Goal: Task Accomplishment & Management: Manage account settings

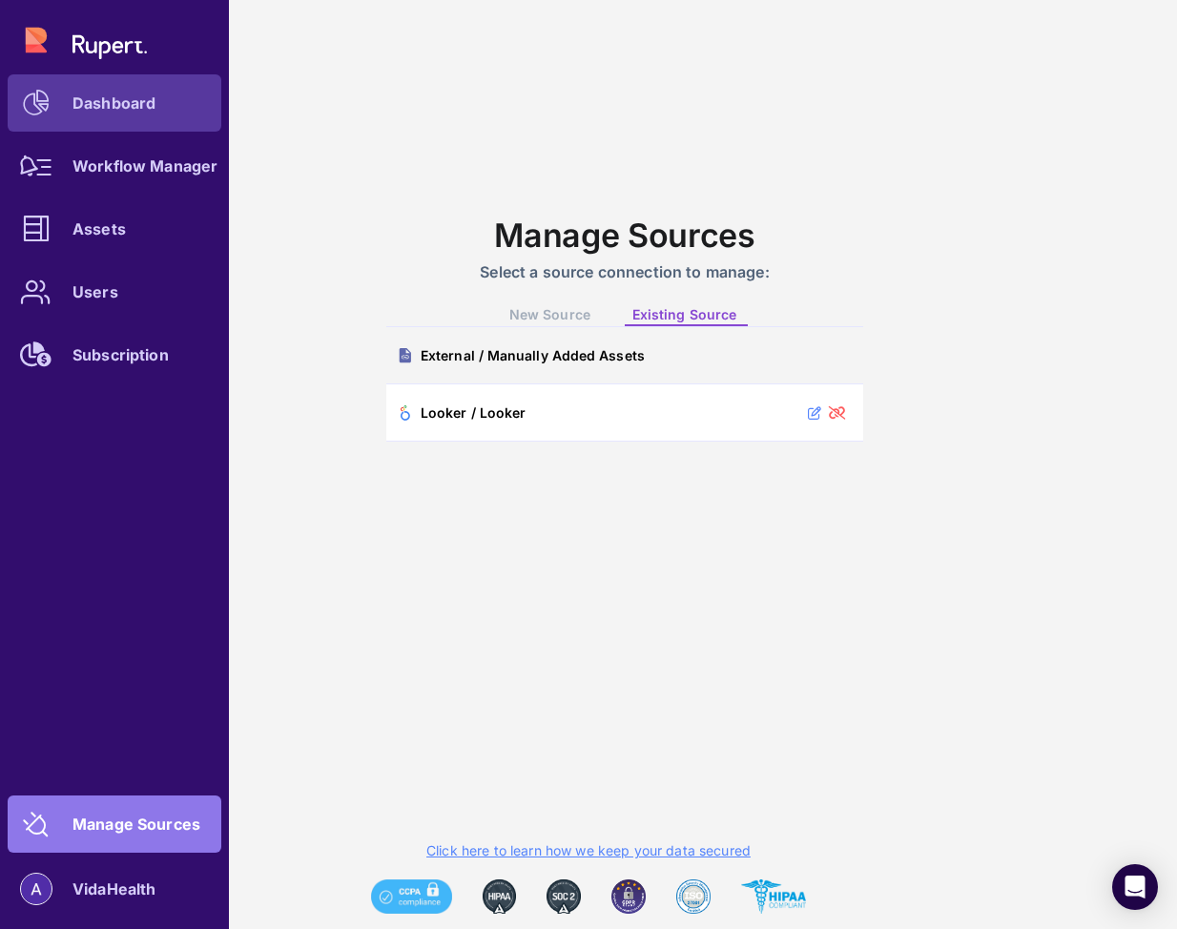
click at [58, 79] on div at bounding box center [36, 102] width 57 height 57
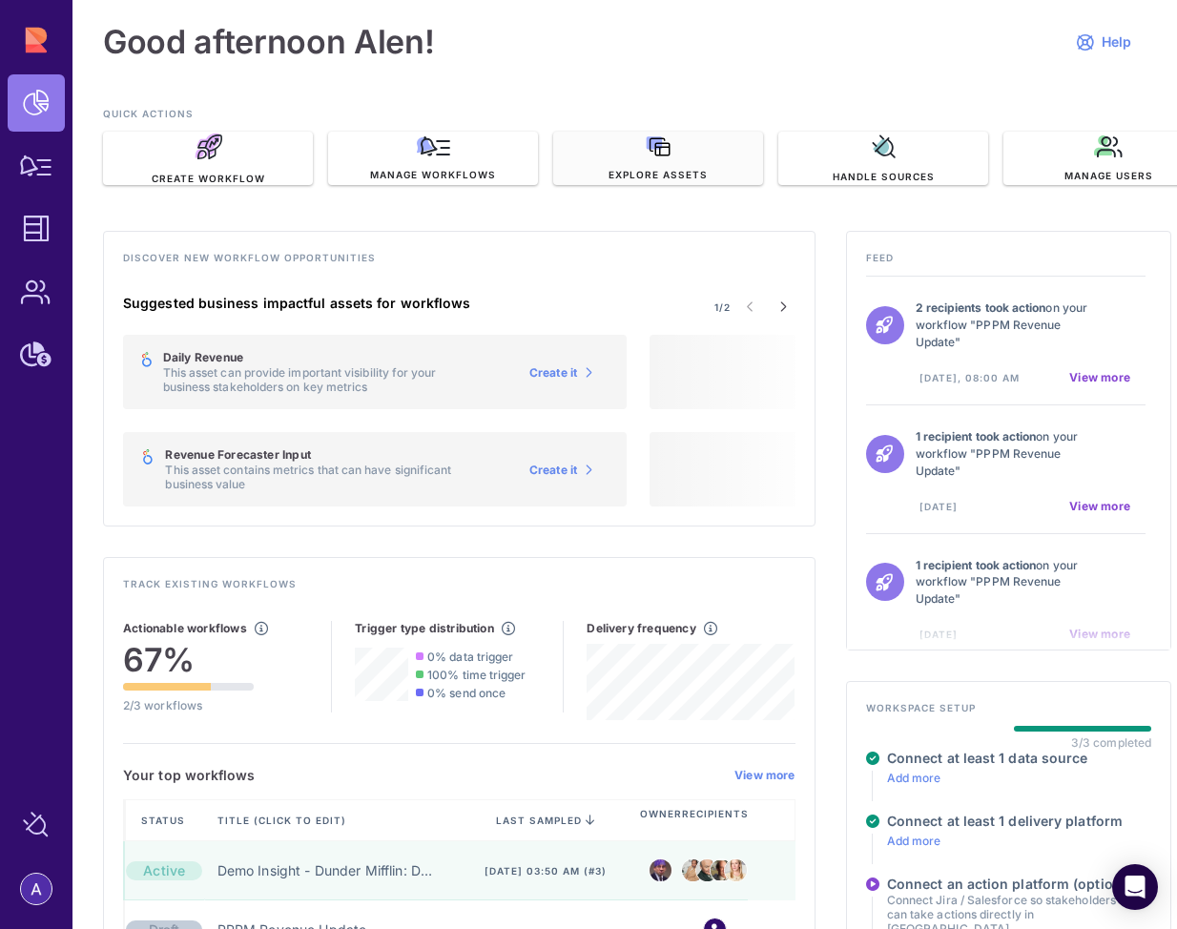
click at [654, 169] on span "Explore assets" at bounding box center [658, 174] width 99 height 13
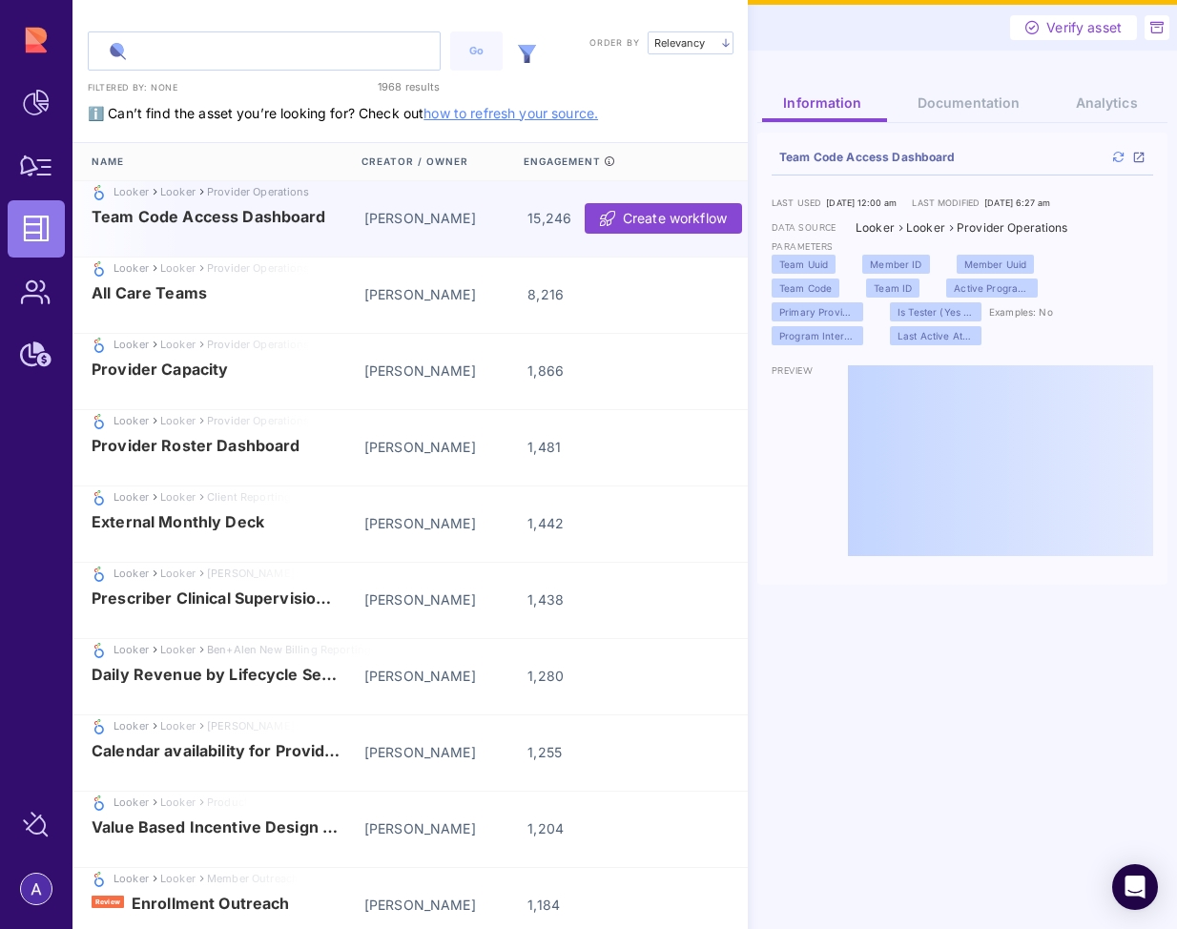
click at [263, 45] on input "text" at bounding box center [264, 50] width 351 height 37
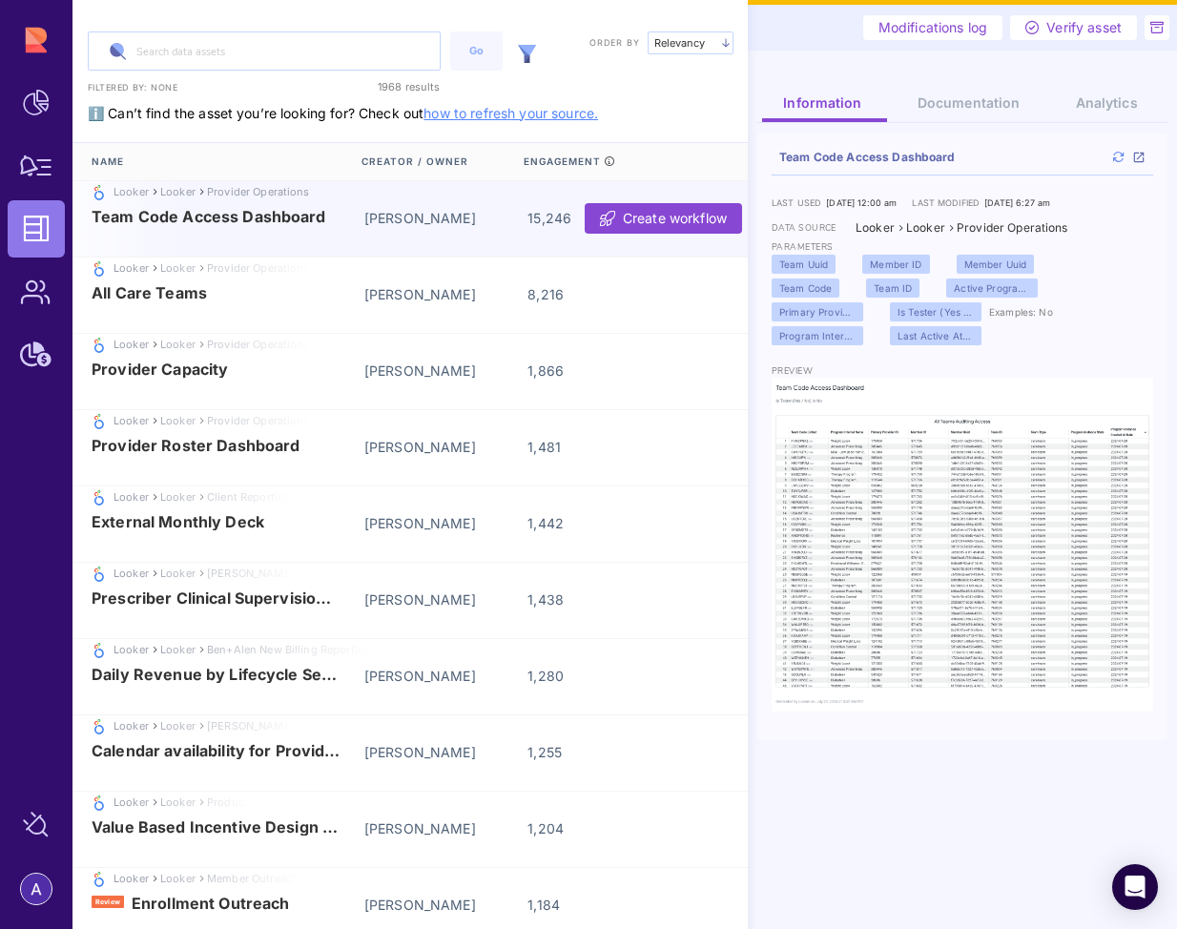
paste input "product_kpis_onboarding_activation"
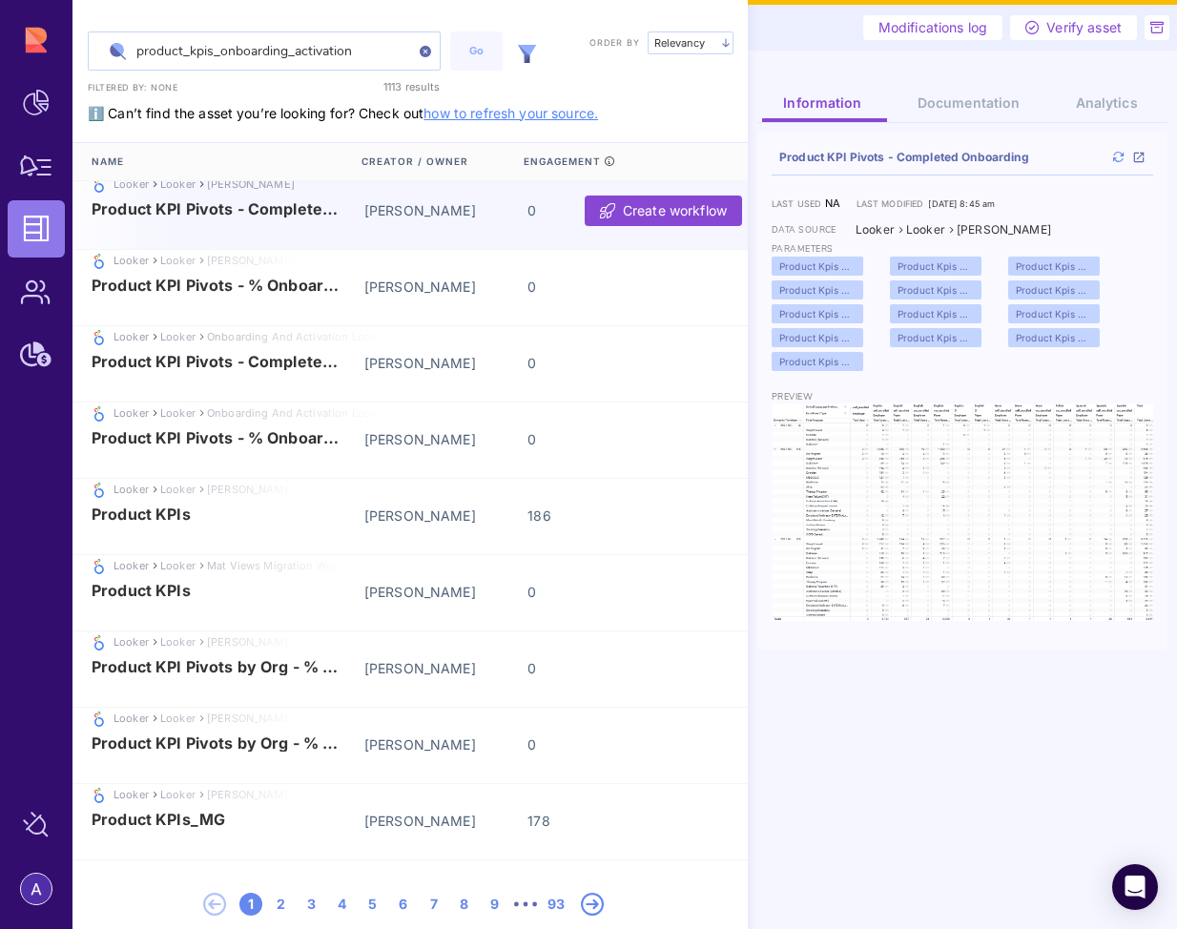
scroll to position [232, 0]
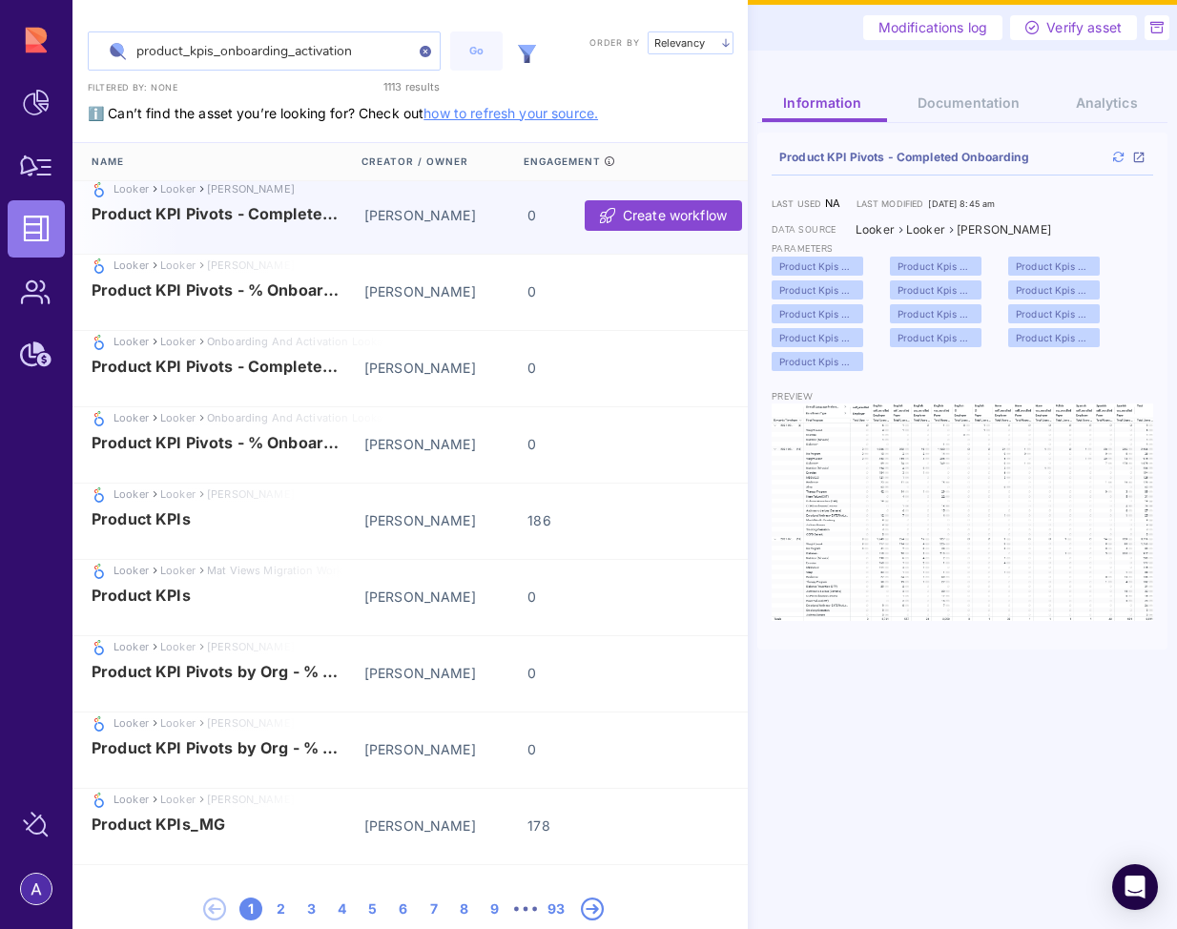
click at [300, 64] on input "product_kpis_onboarding_activation" at bounding box center [264, 50] width 351 height 37
paste input "materialized_data"
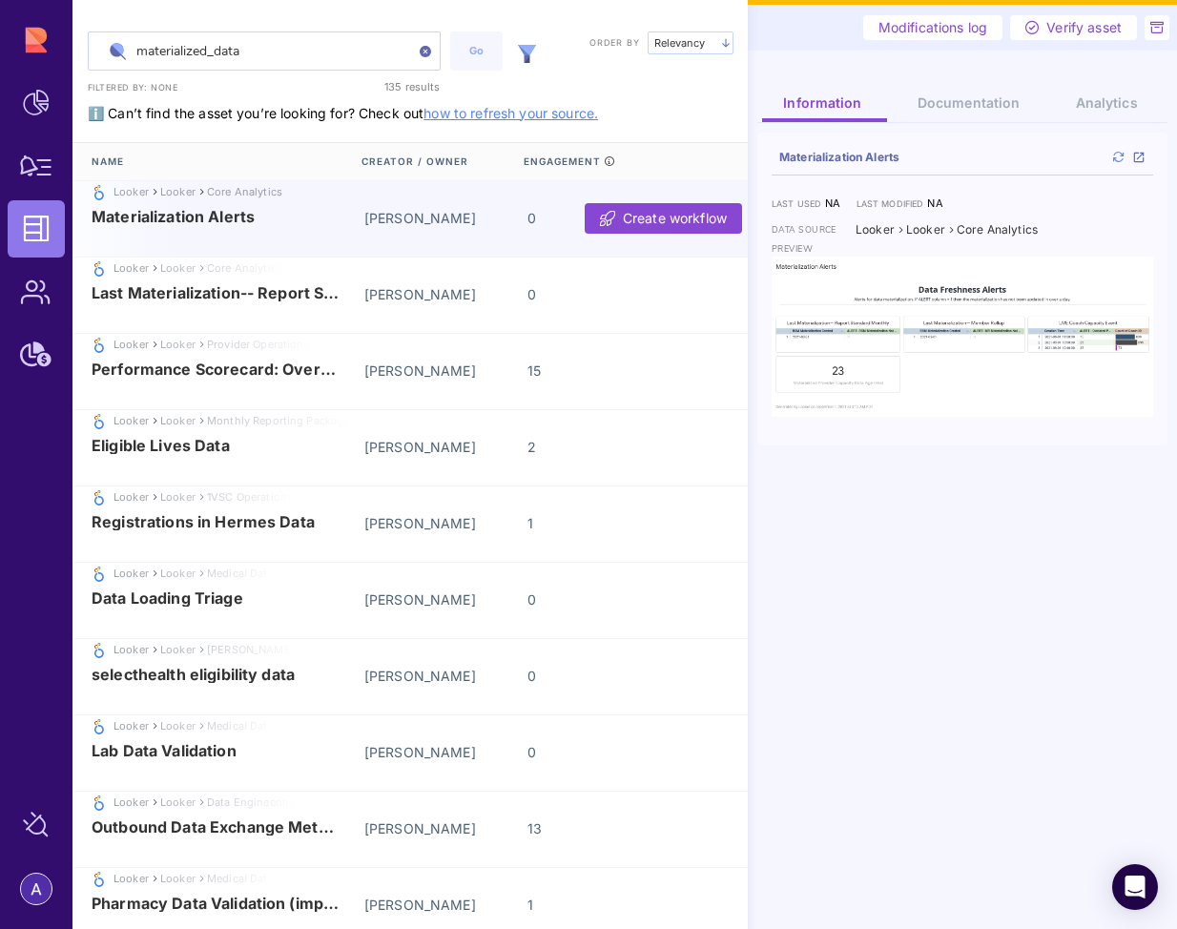
type input "materialized_data"
click at [314, 228] on div "Looker Looker Core Analytics Materialization Alerts [PERSON_NAME] 0 Create work…" at bounding box center [413, 219] width 681 height 76
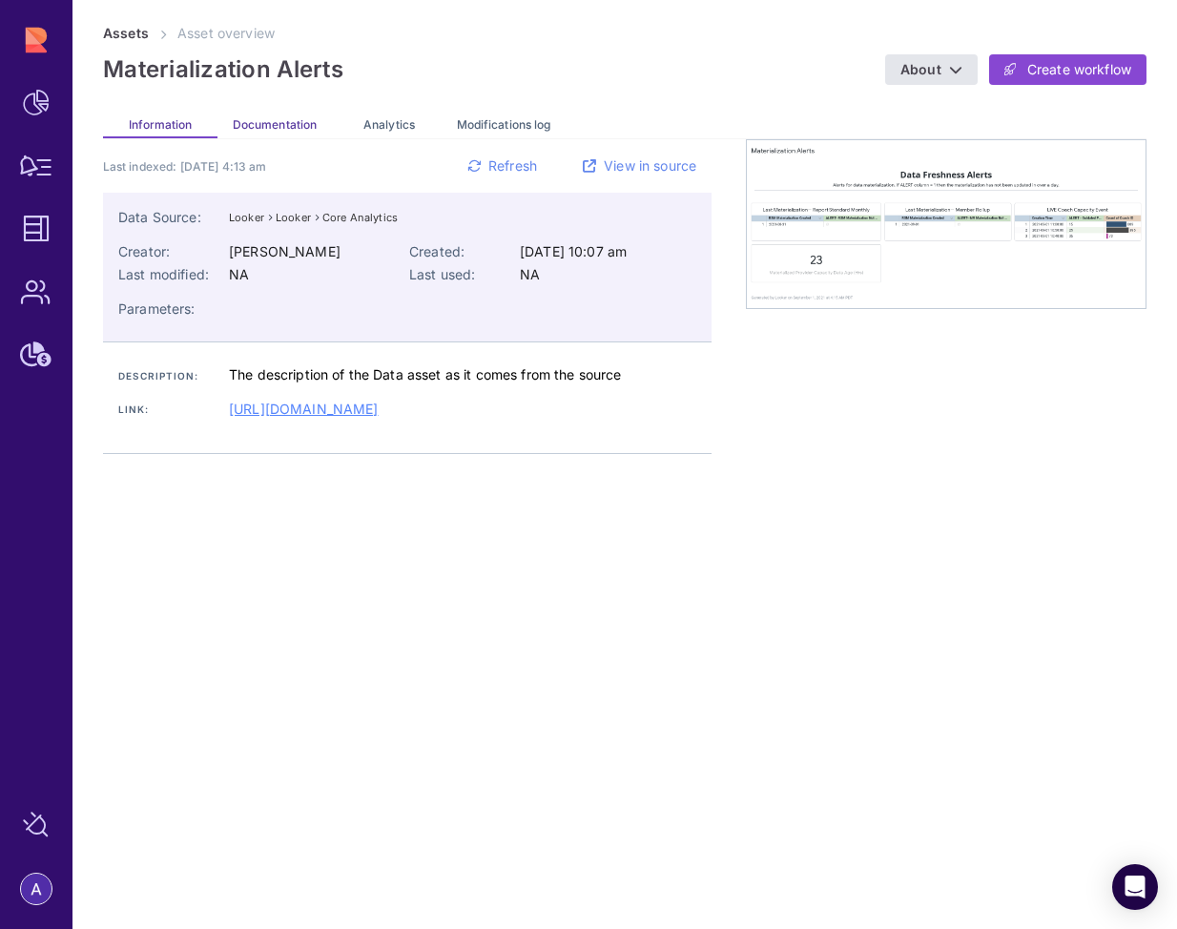
click at [281, 126] on span "Documentation" at bounding box center [275, 124] width 84 height 14
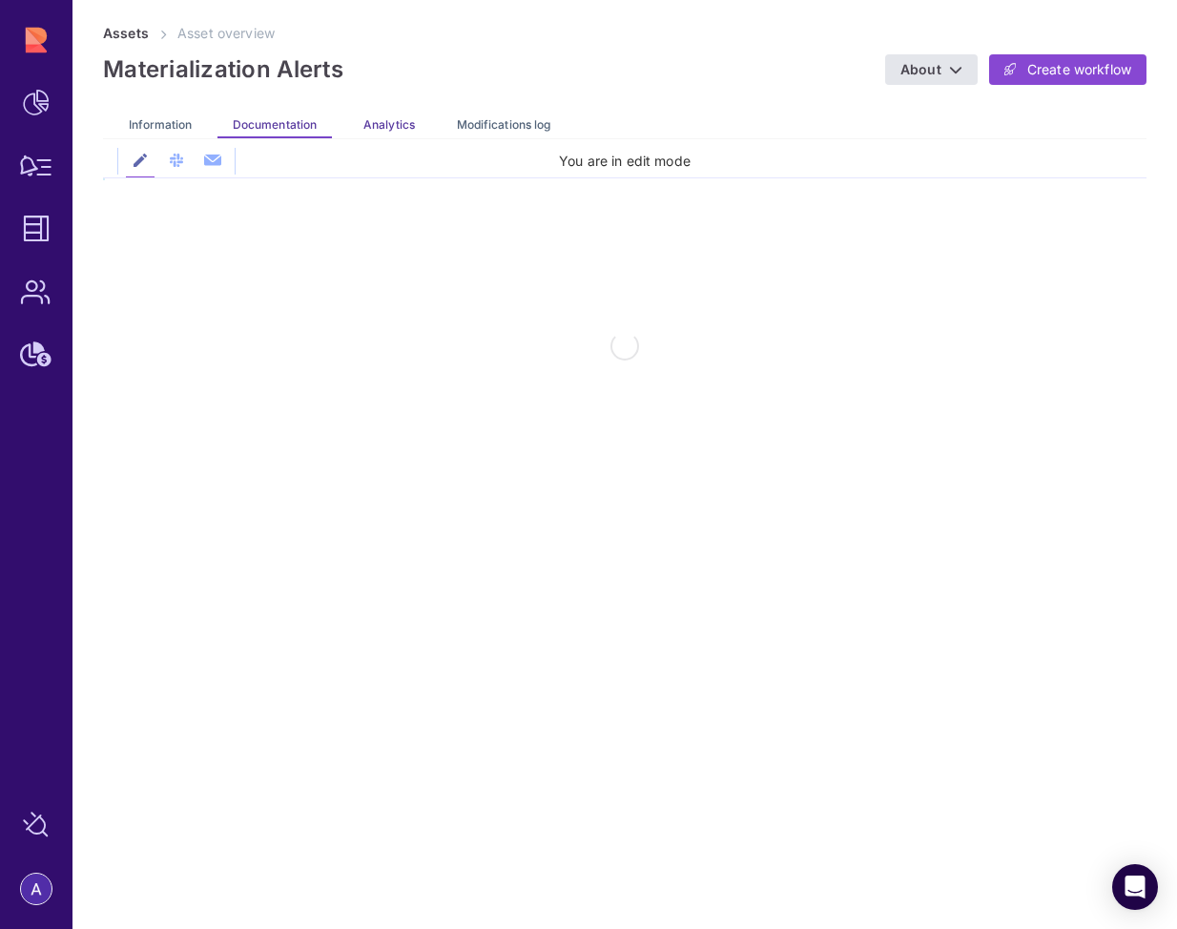
click at [386, 124] on span "Analytics" at bounding box center [389, 124] width 52 height 14
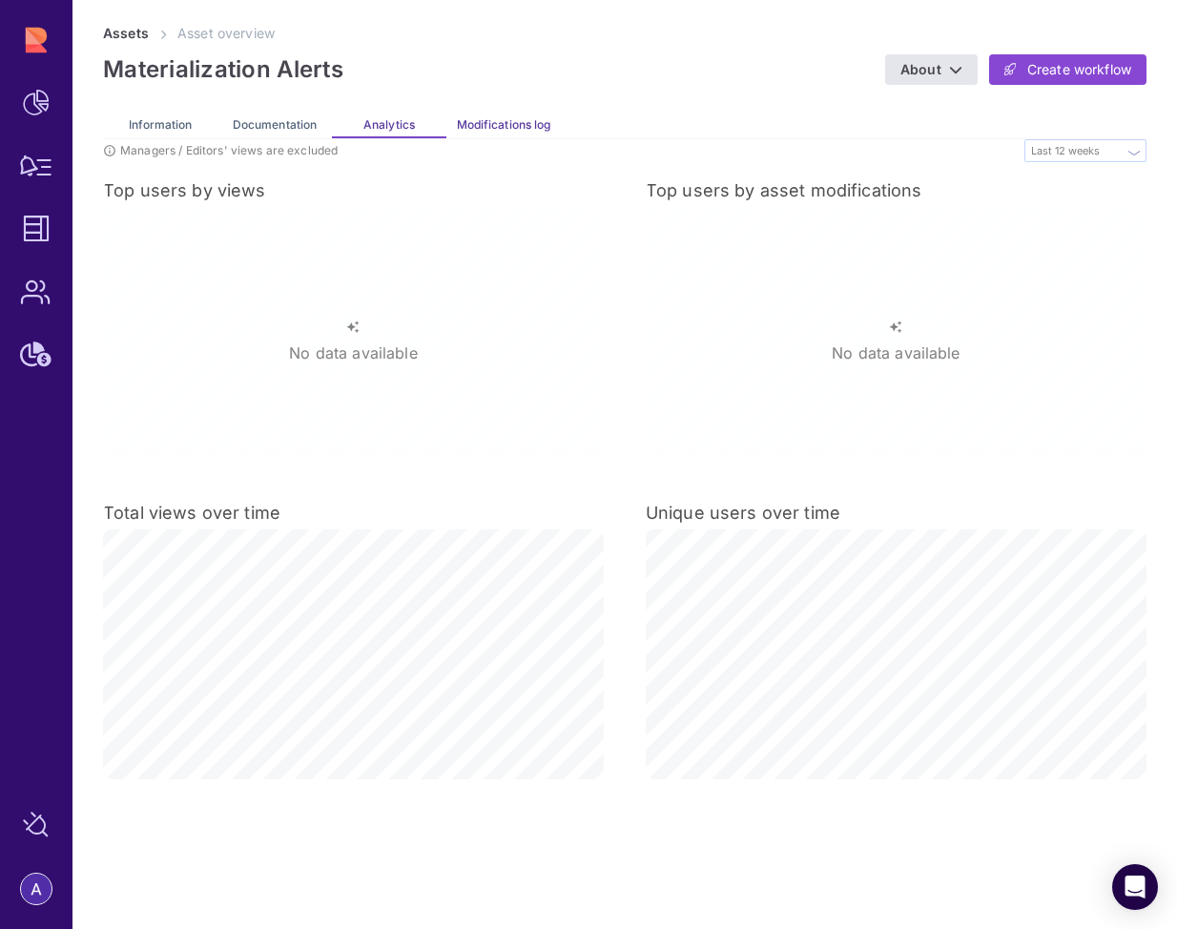
click at [504, 117] on span "Modifications log" at bounding box center [503, 124] width 93 height 14
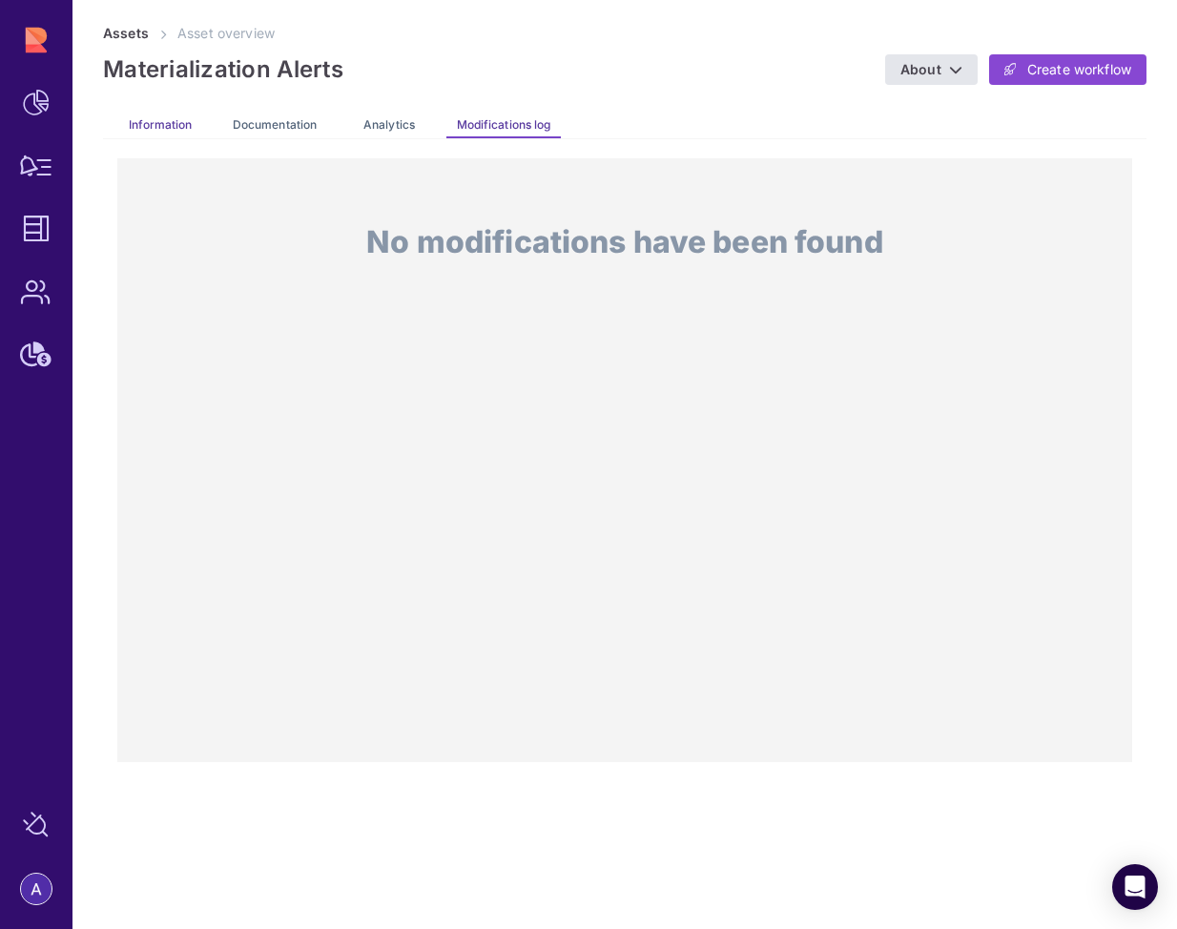
click at [156, 117] on span "Information" at bounding box center [161, 124] width 64 height 14
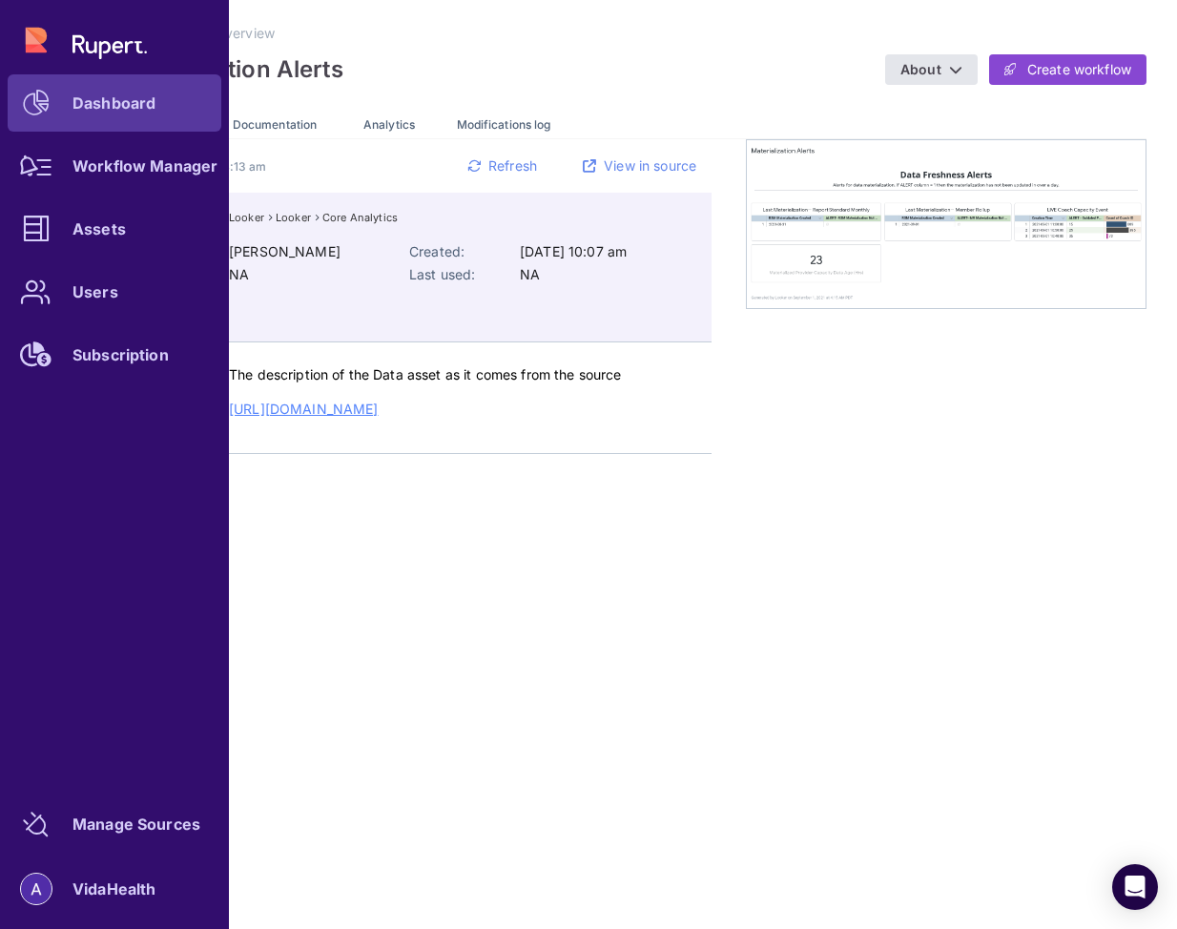
click at [77, 101] on div "Dashboard" at bounding box center [114, 102] width 83 height 11
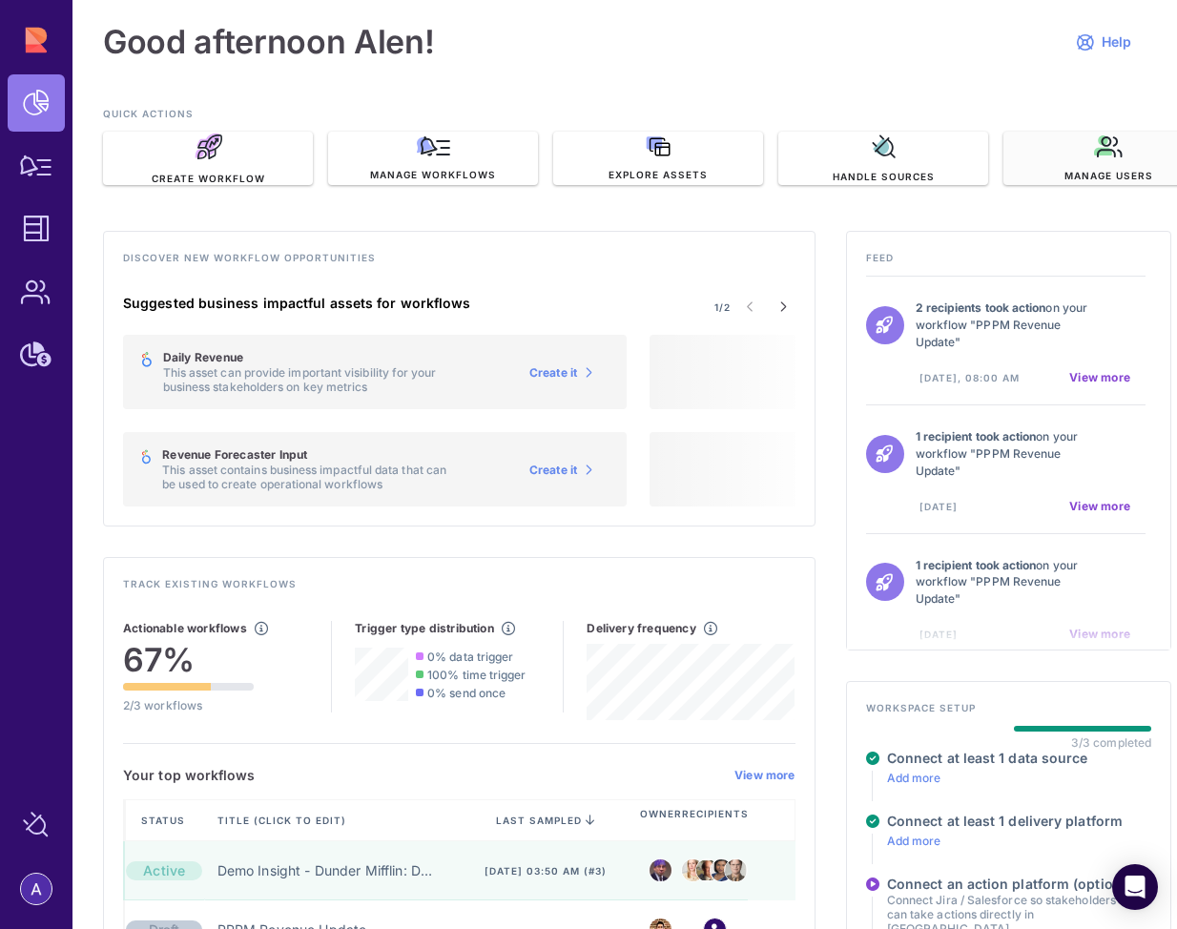
click at [1093, 143] on div "Manage users" at bounding box center [1109, 158] width 210 height 53
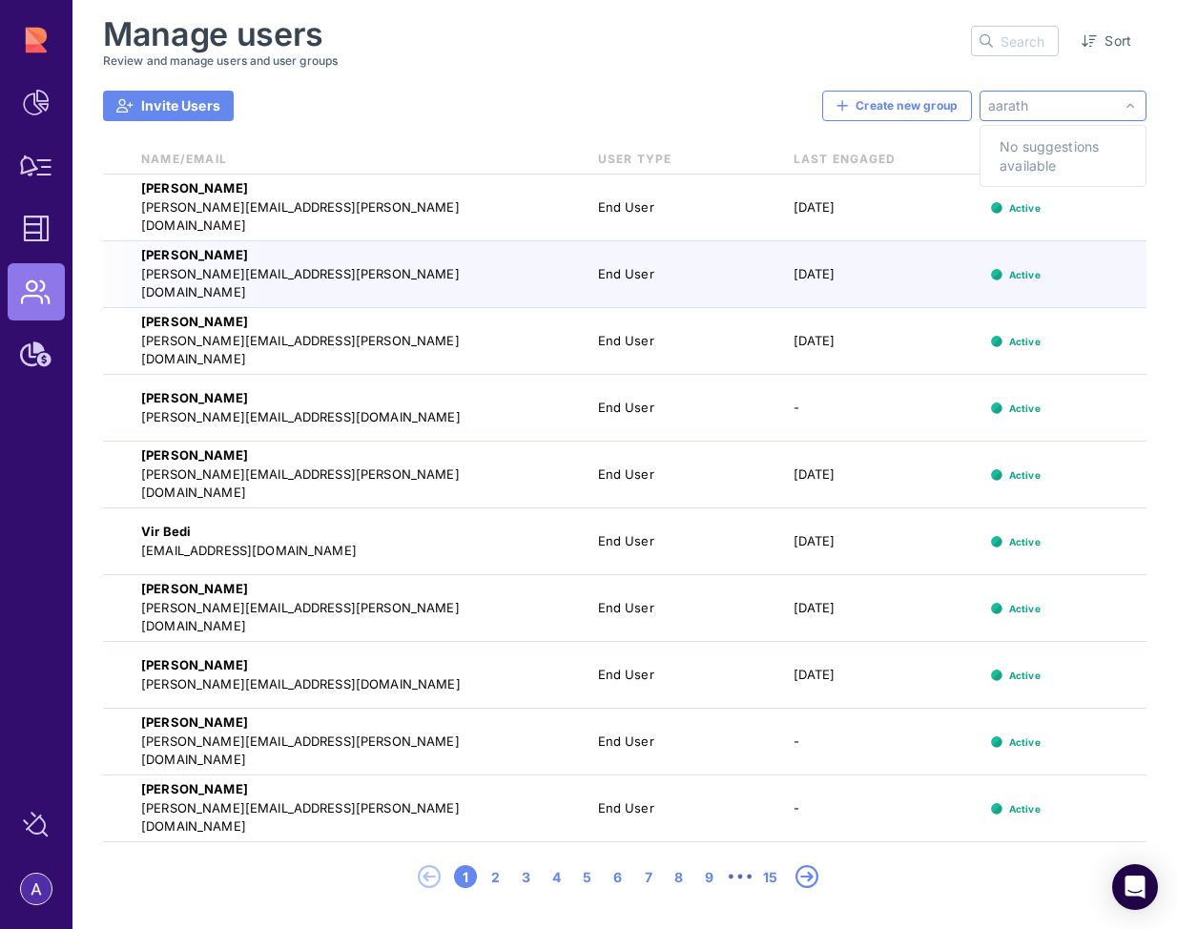
type input "[PERSON_NAME]"
click at [208, 100] on span "Invite Users" at bounding box center [180, 105] width 79 height 19
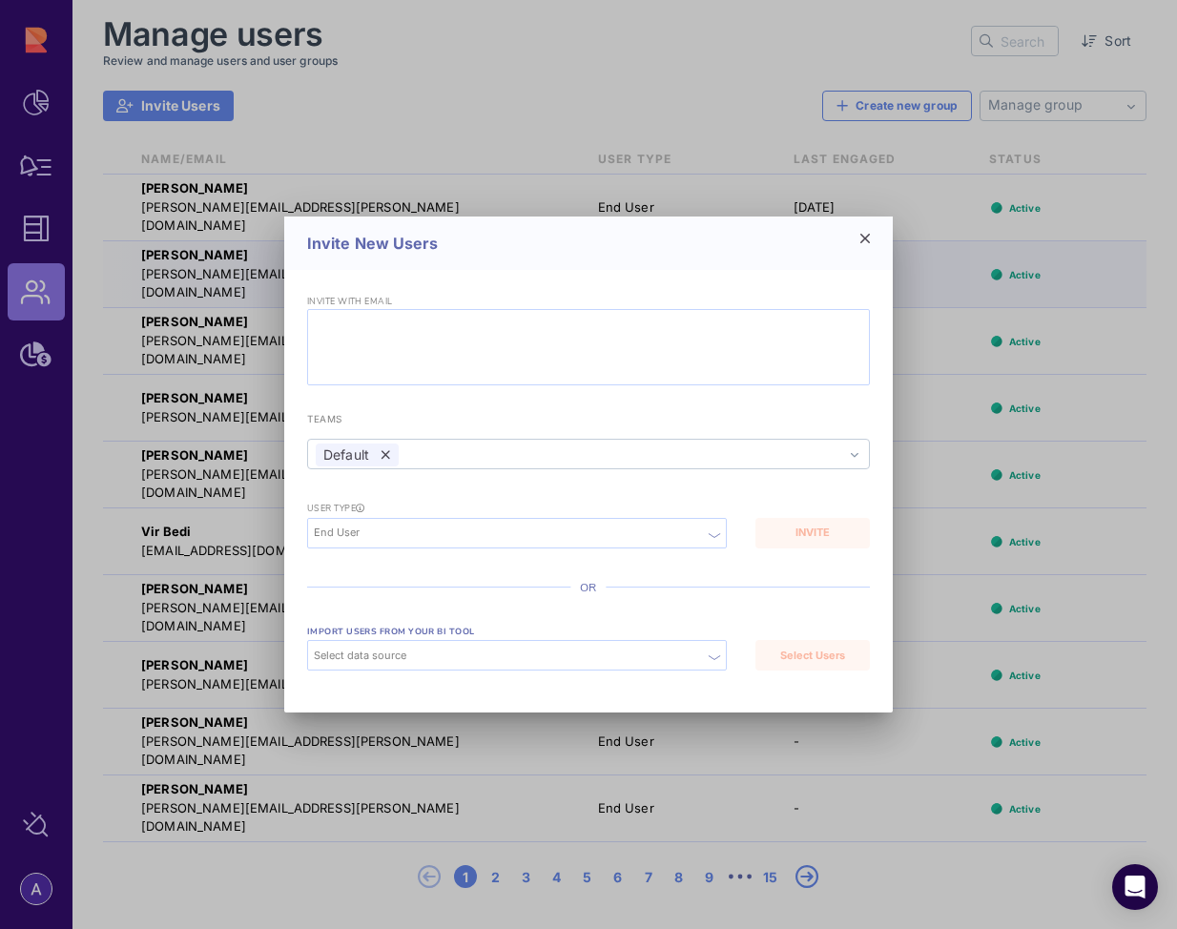
click at [420, 350] on div at bounding box center [588, 347] width 563 height 76
paste input "[PERSON_NAME][EMAIL_ADDRESS][PERSON_NAME][DOMAIN_NAME]"
type input "[PERSON_NAME][EMAIL_ADDRESS][PERSON_NAME][DOMAIN_NAME]"
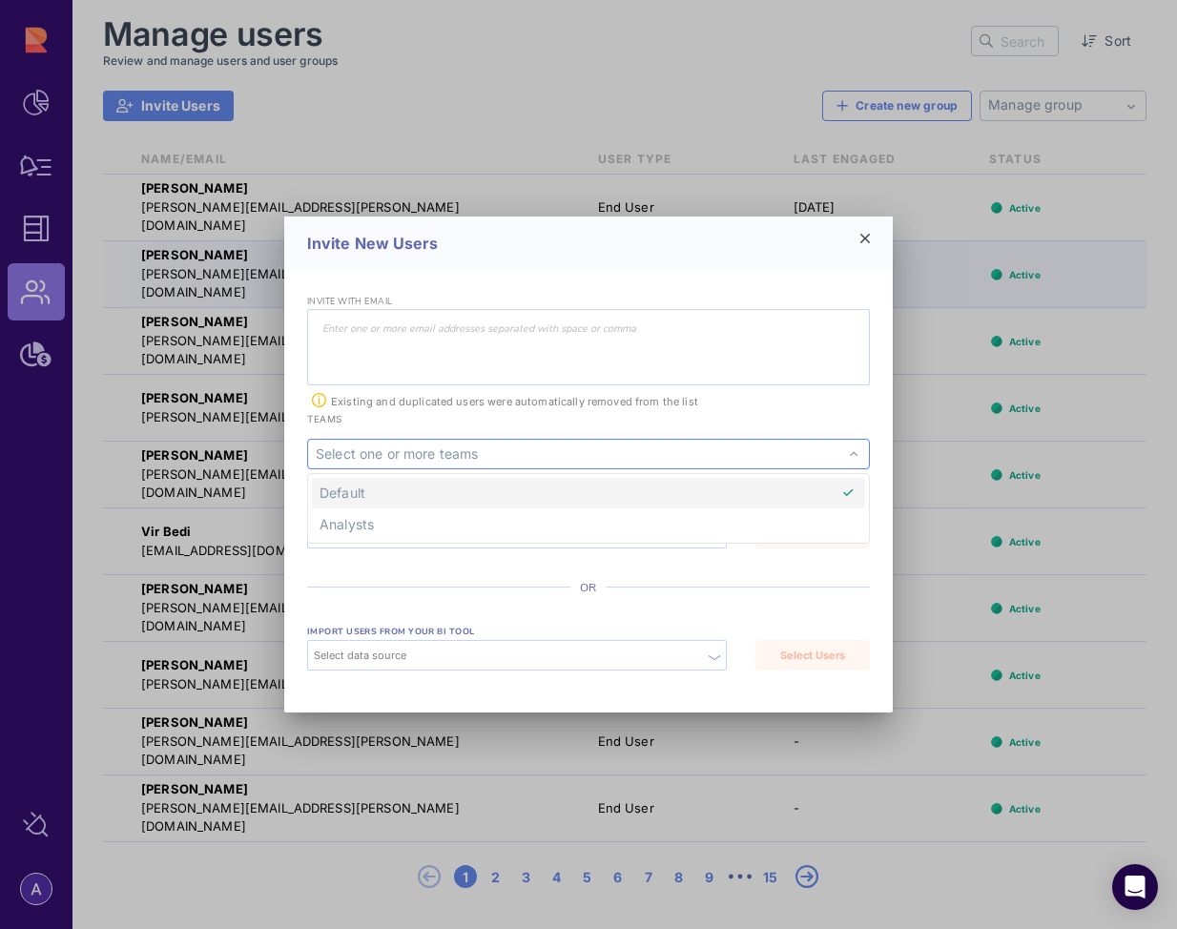
click at [431, 457] on div "Default" at bounding box center [588, 454] width 563 height 31
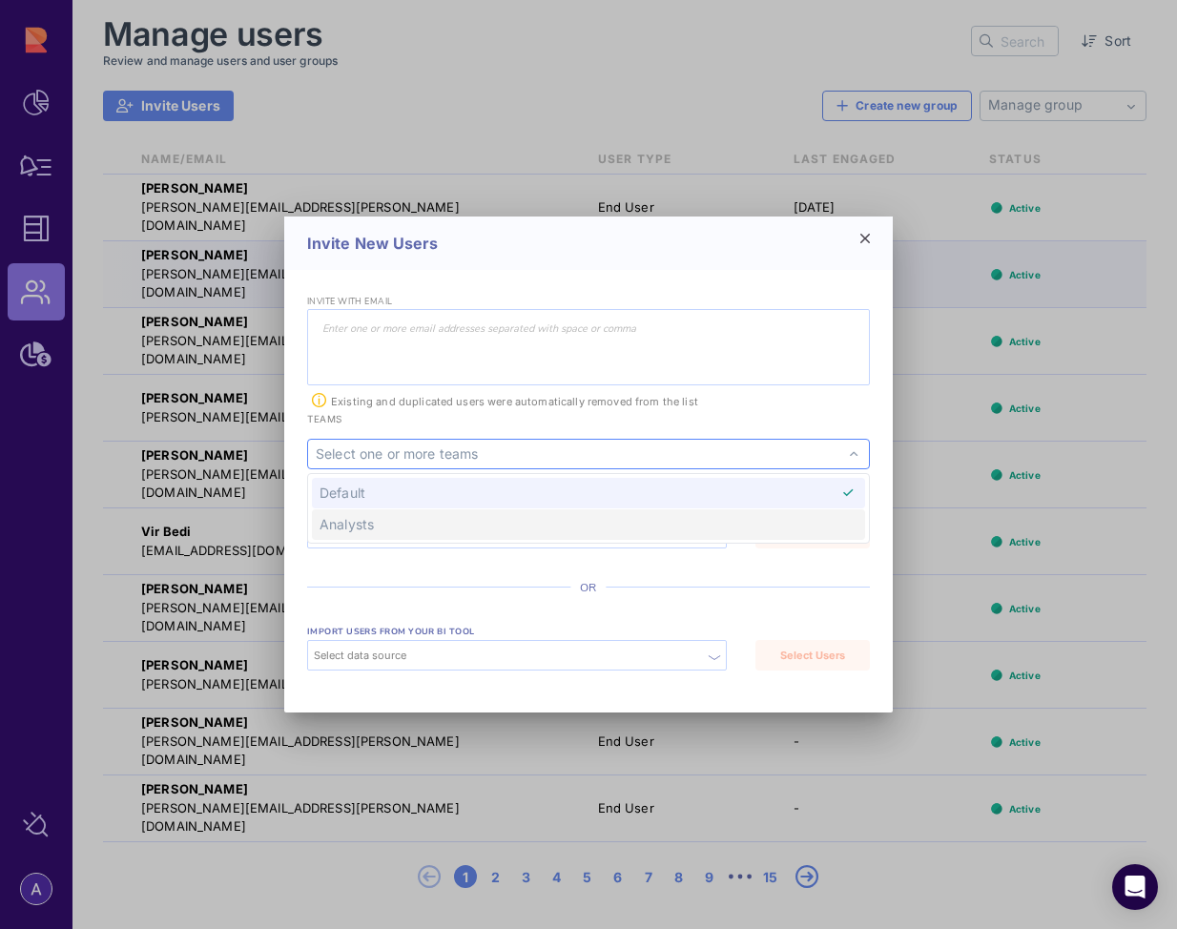
click at [414, 529] on span "Analysts" at bounding box center [588, 524] width 553 height 31
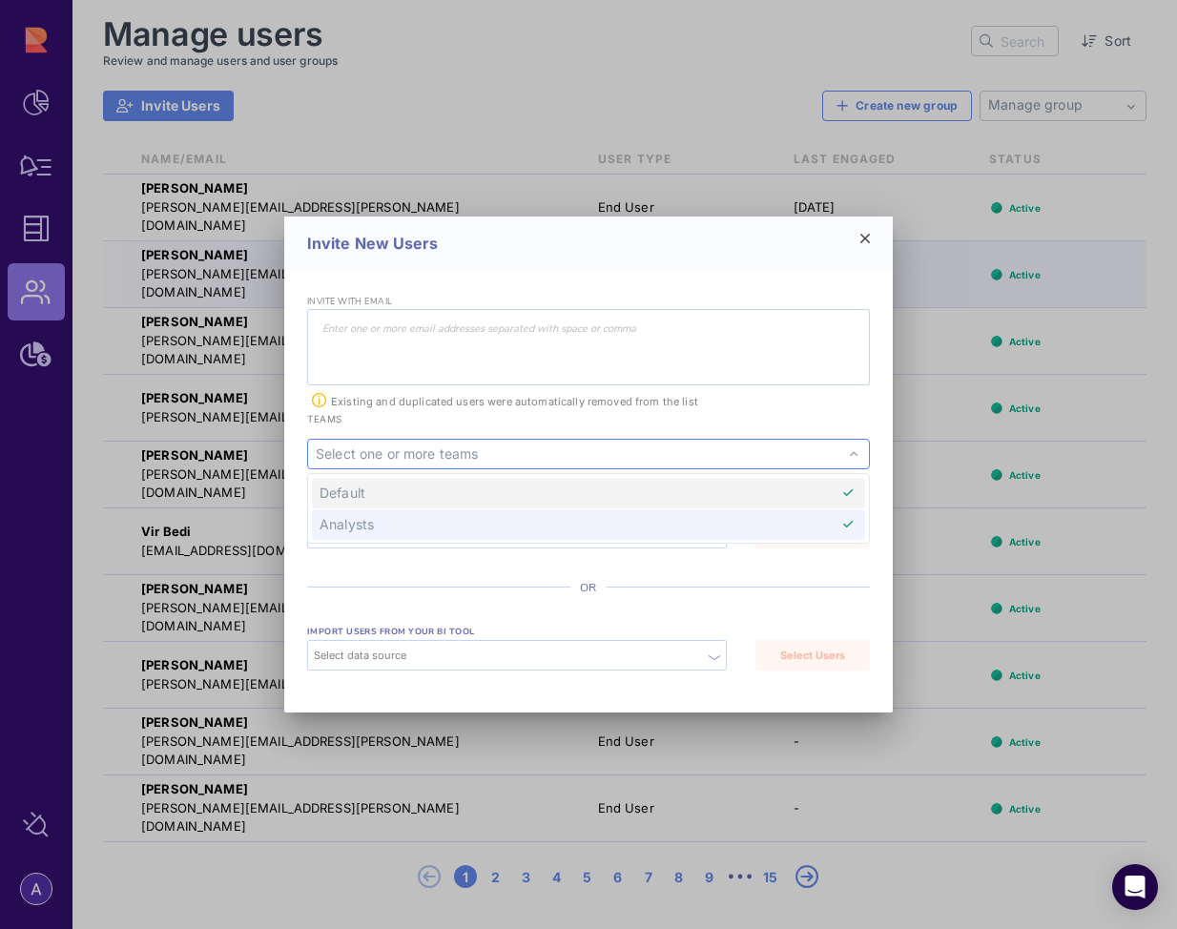
click at [803, 263] on div "Invite New Users" at bounding box center [588, 243] width 609 height 53
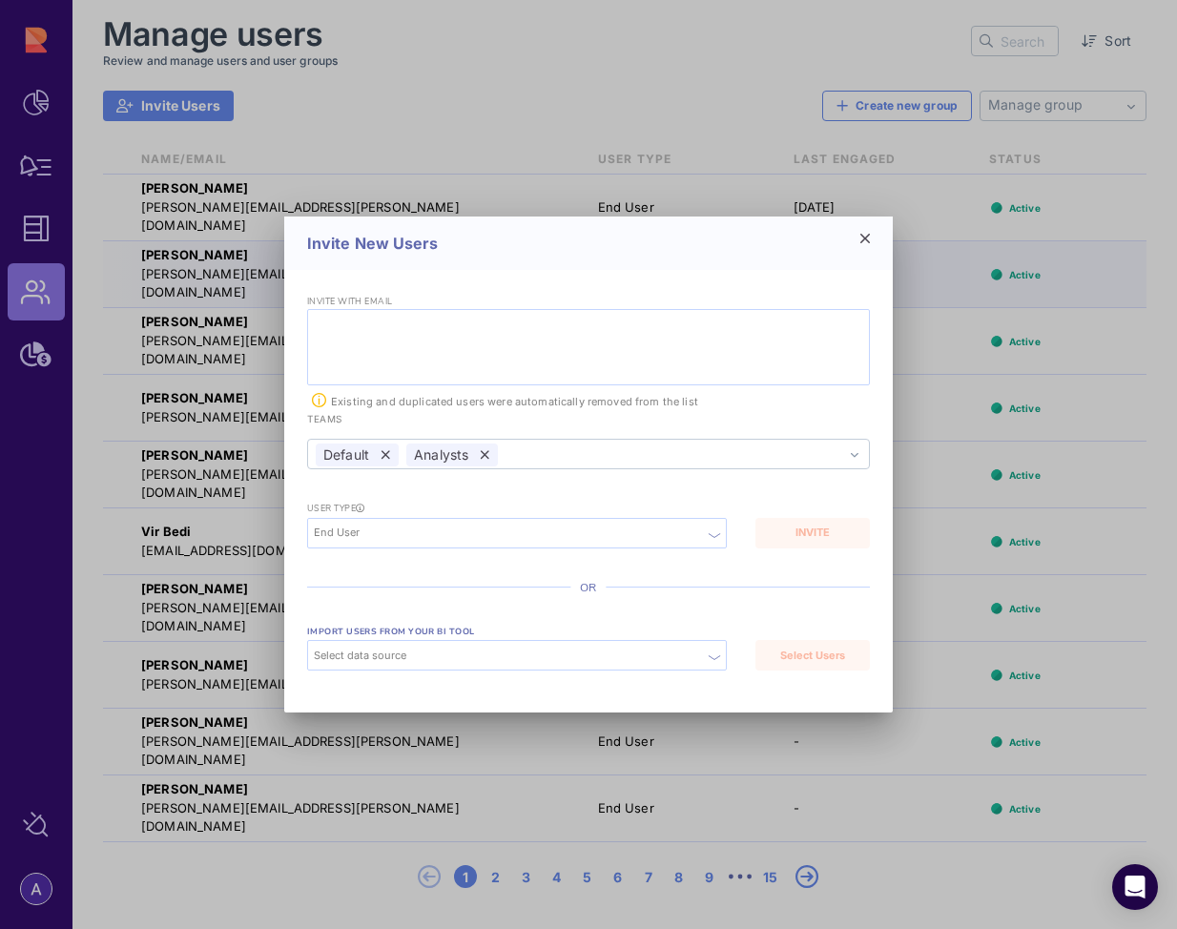
click at [585, 333] on input "text" at bounding box center [589, 328] width 548 height 23
click at [573, 275] on div "Invite New Users Invite with email teams Default Analysts Default Analysts Noth…" at bounding box center [588, 465] width 609 height 496
click at [587, 332] on input "text" at bounding box center [589, 328] width 548 height 23
paste input "[PERSON_NAME][EMAIL_ADDRESS][PERSON_NAME][DOMAIN_NAME]"
type input "[PERSON_NAME][EMAIL_ADDRESS][PERSON_NAME][DOMAIN_NAME]"
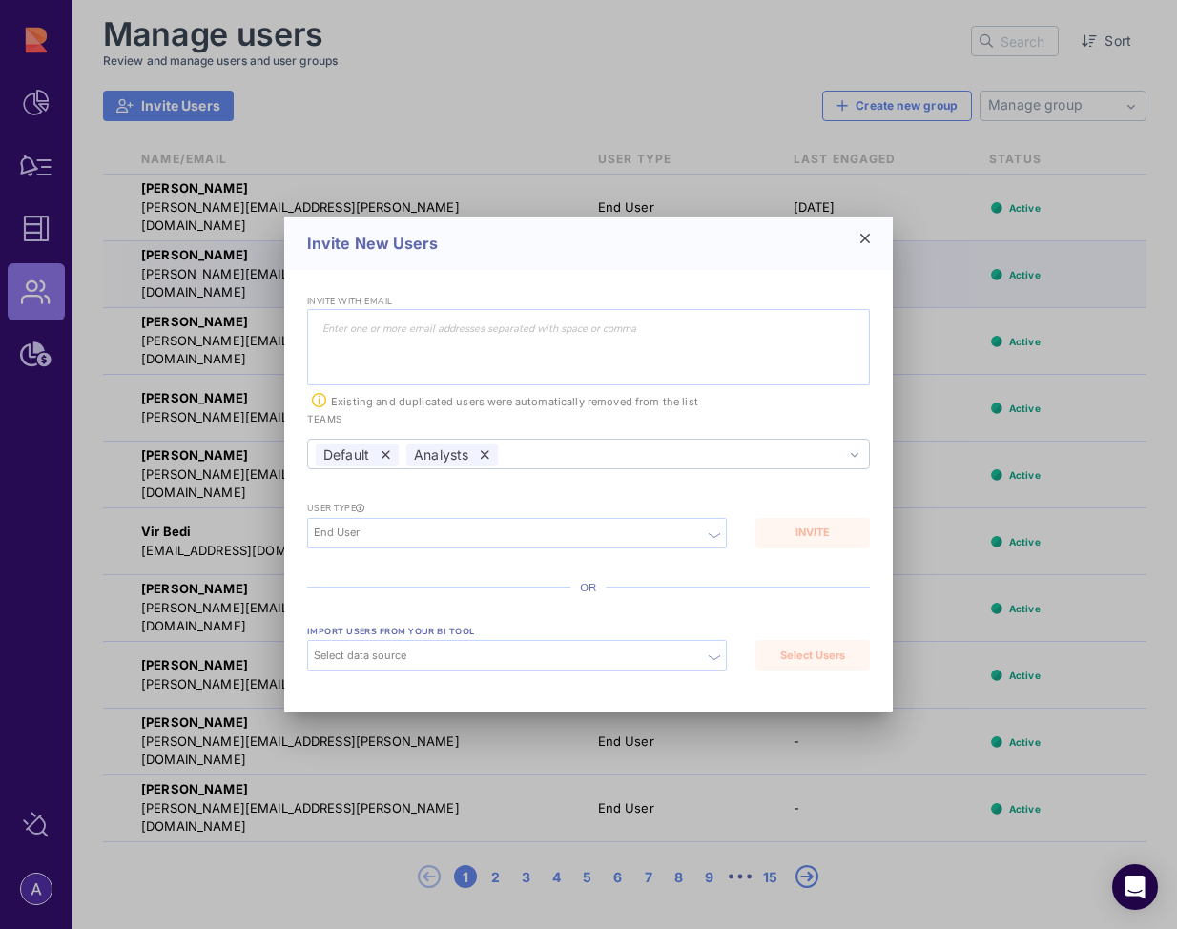
click at [866, 239] on icon at bounding box center [866, 239] width 10 height 10
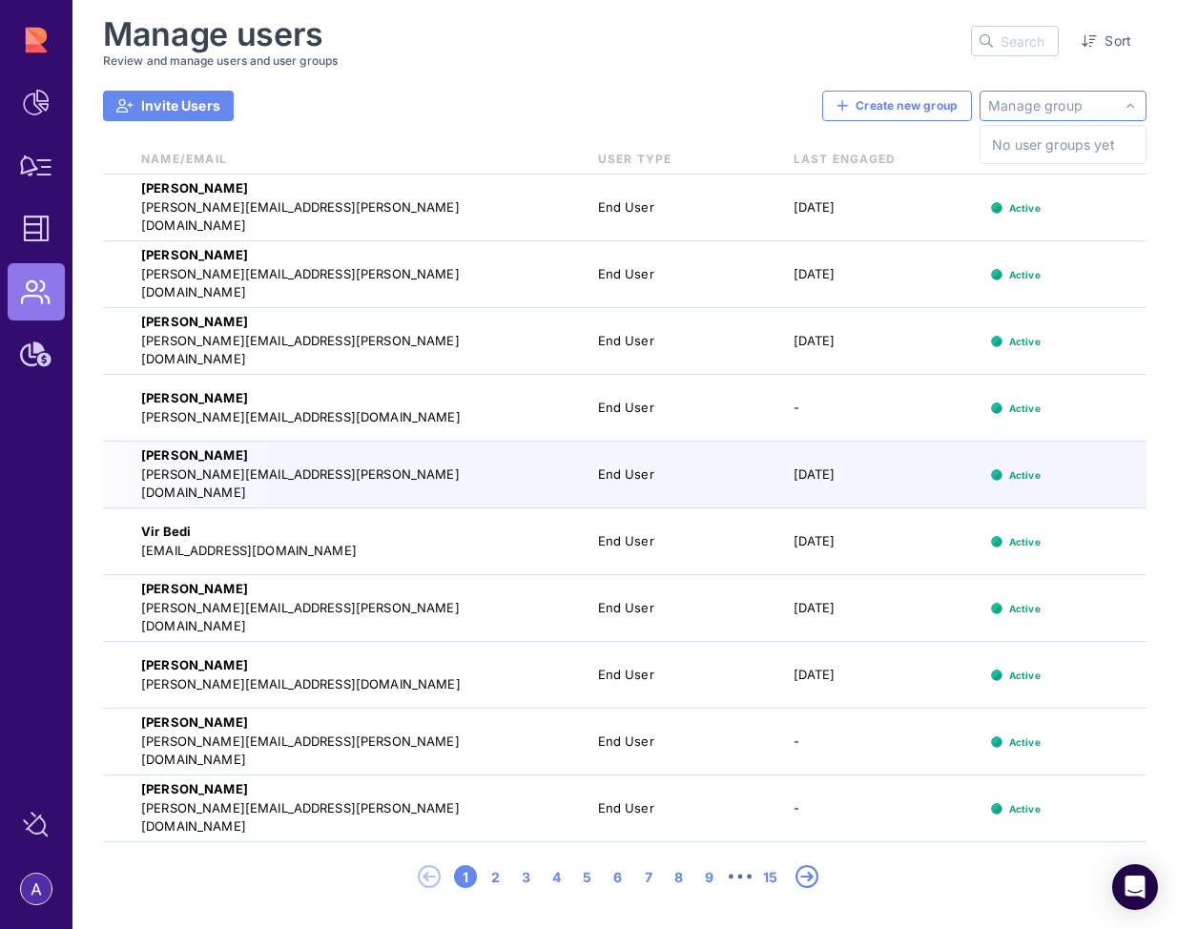
click at [1023, 55] on input "text" at bounding box center [1029, 41] width 57 height 29
paste input "[PERSON_NAME][EMAIL_ADDRESS][PERSON_NAME][DOMAIN_NAME]"
type input "[PERSON_NAME][EMAIL_ADDRESS][PERSON_NAME][DOMAIN_NAME]"
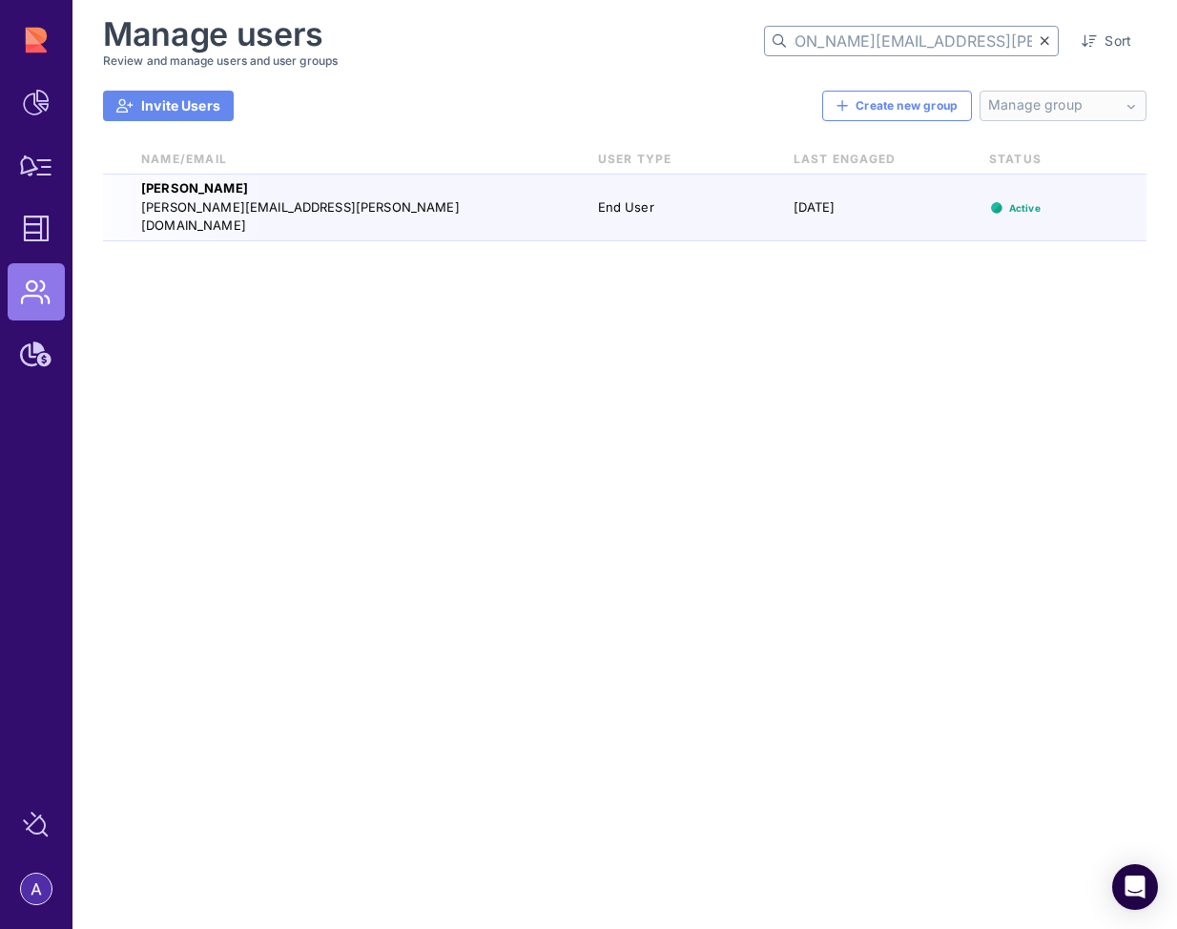
click at [1064, 210] on div "Active" at bounding box center [1064, 207] width 150 height 15
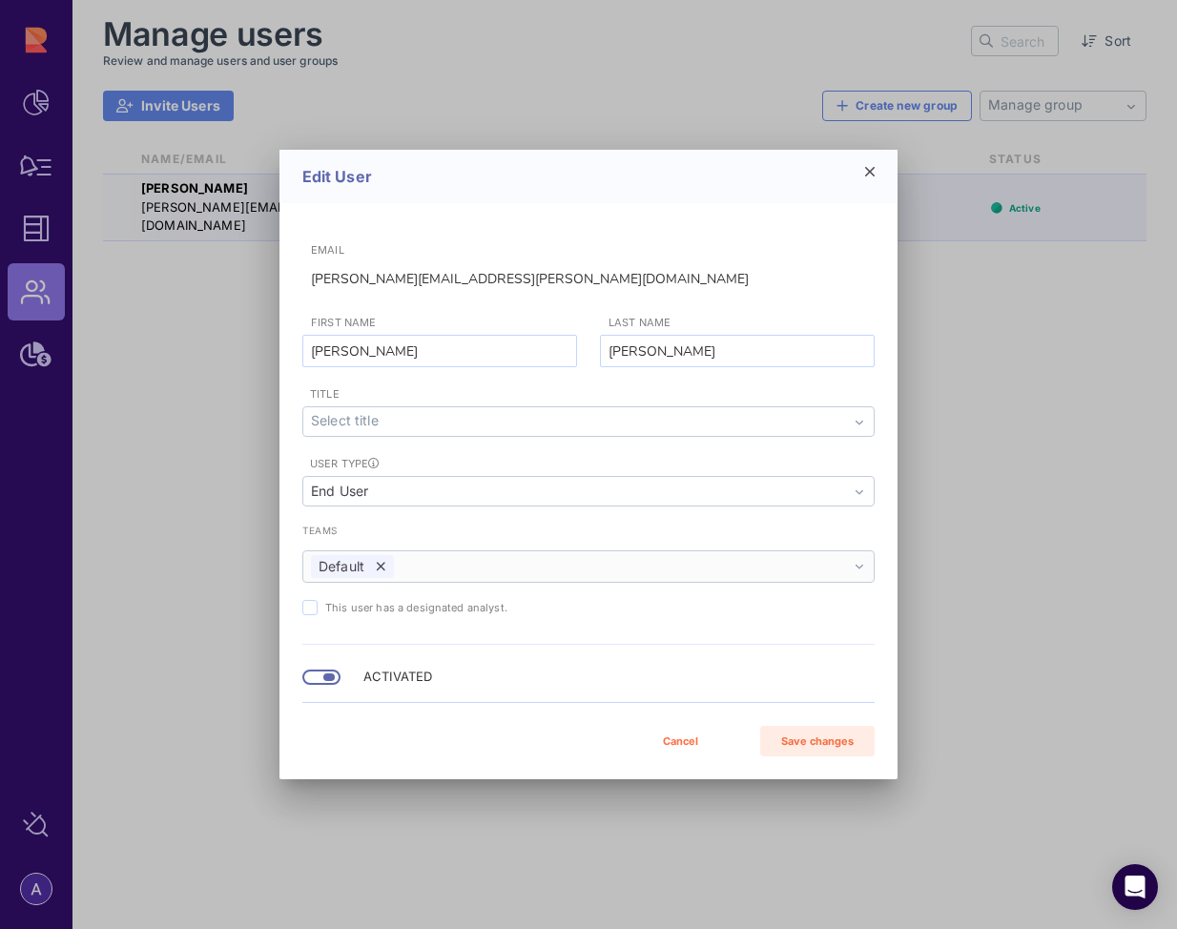
click at [488, 574] on div "Default" at bounding box center [588, 566] width 572 height 32
click at [484, 635] on span "Analysts" at bounding box center [588, 636] width 563 height 31
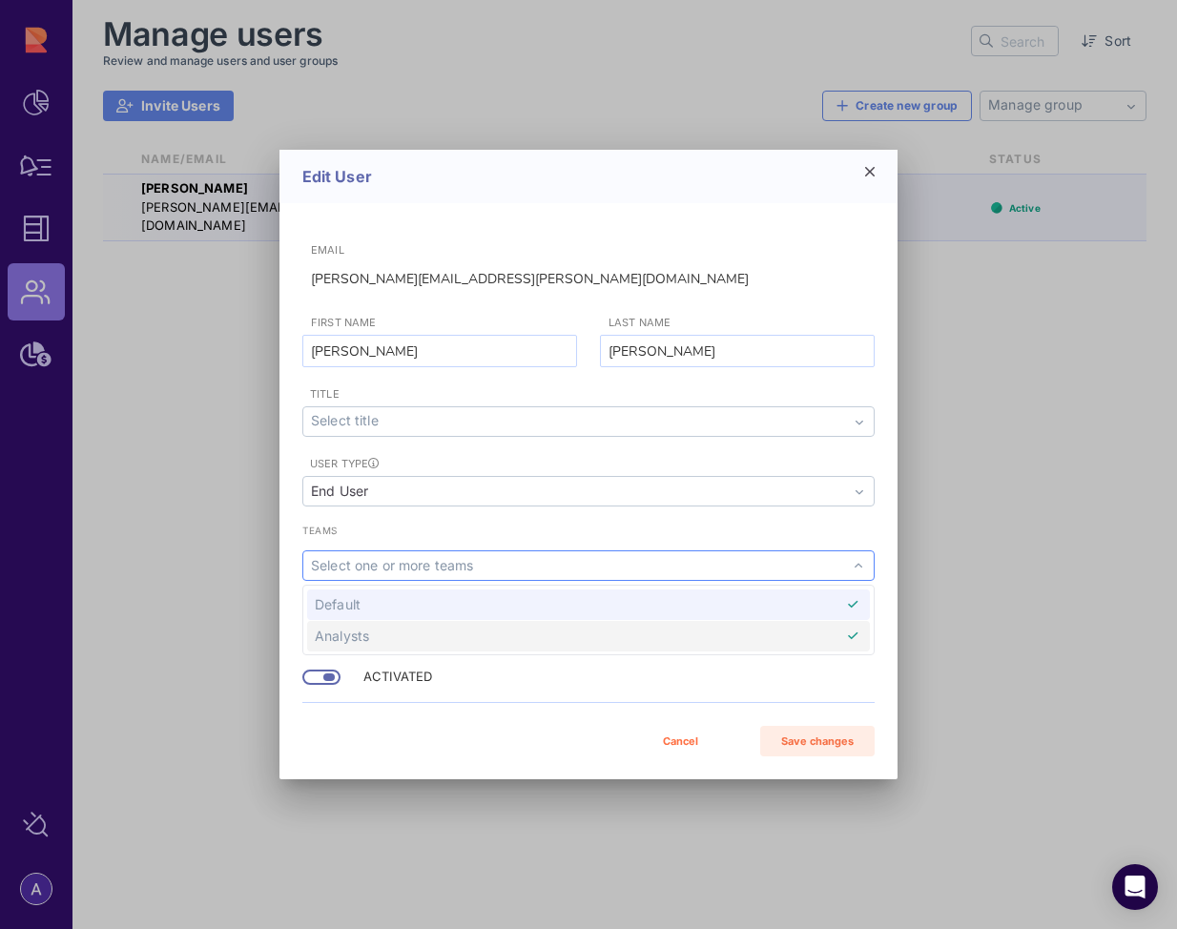
click at [434, 752] on div "Cancel Save changes" at bounding box center [588, 729] width 572 height 54
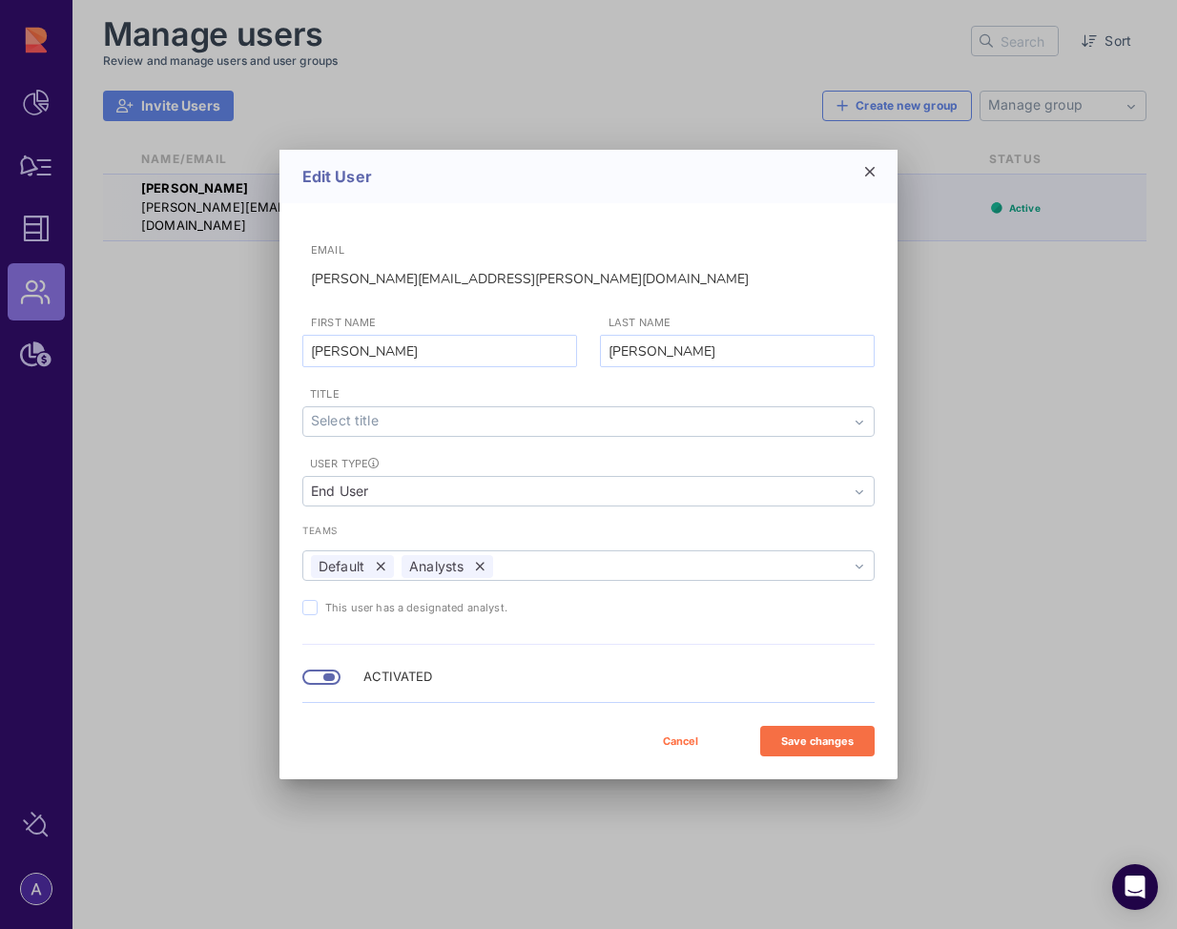
click at [816, 748] on div "Save changes" at bounding box center [817, 742] width 95 height 16
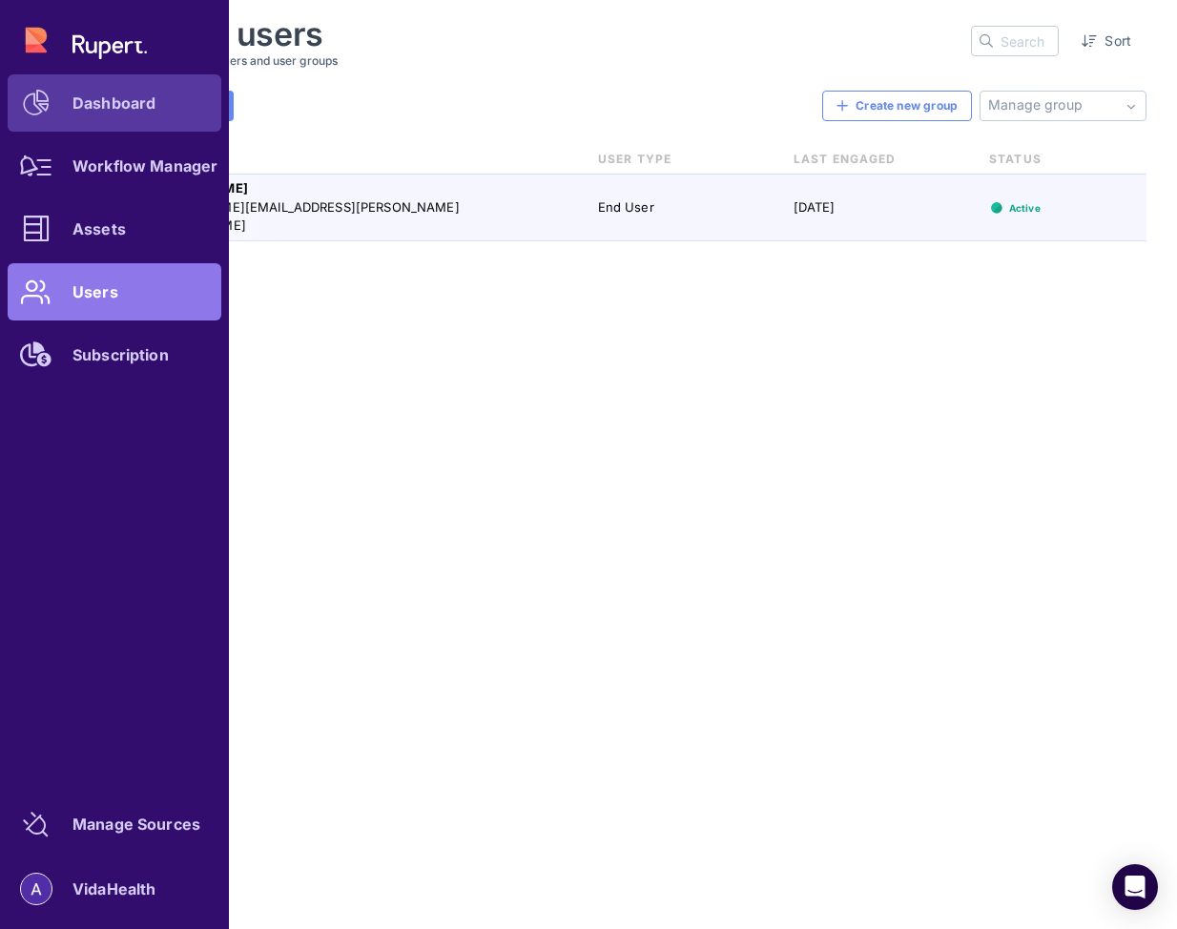
click at [38, 104] on icon at bounding box center [36, 103] width 27 height 27
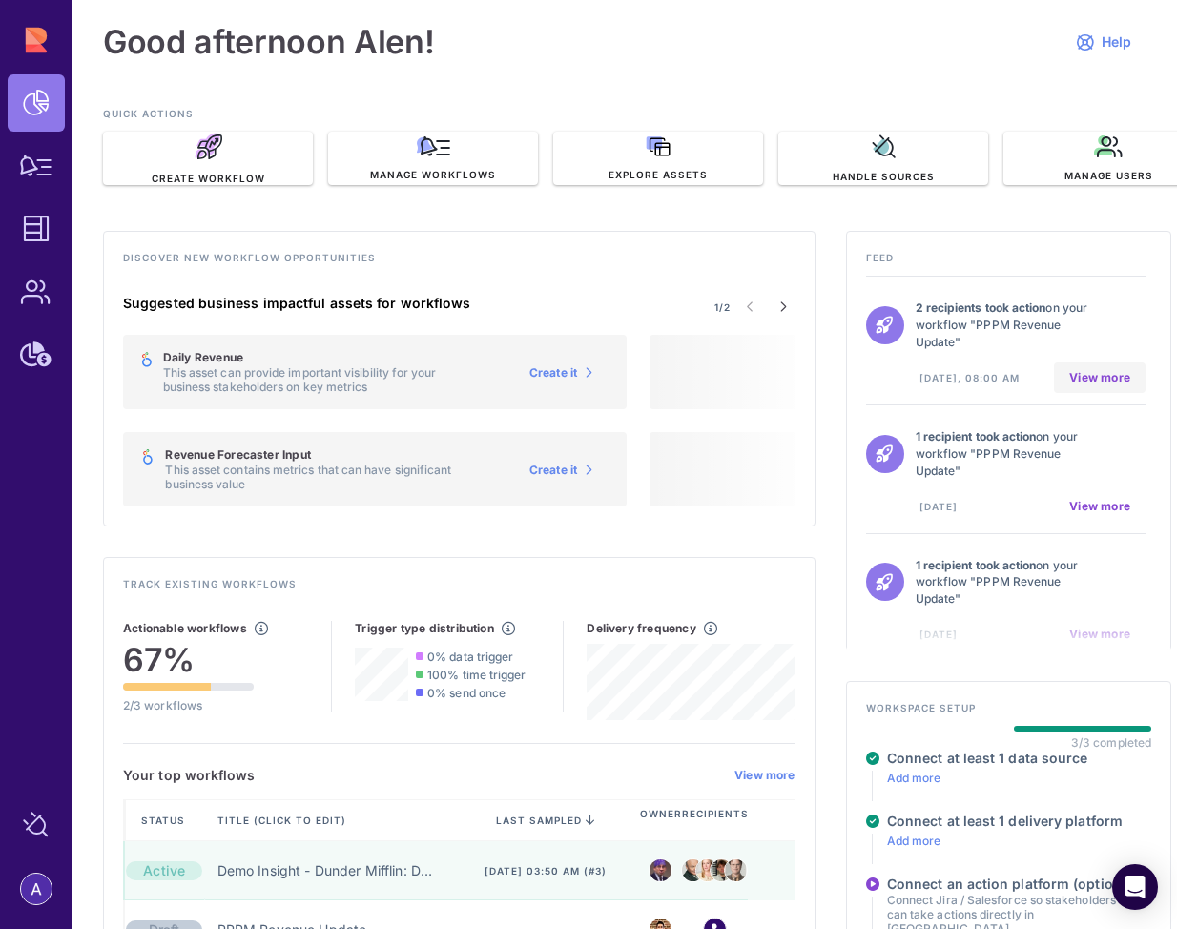
click at [1109, 377] on span "View more" at bounding box center [1099, 377] width 61 height 15
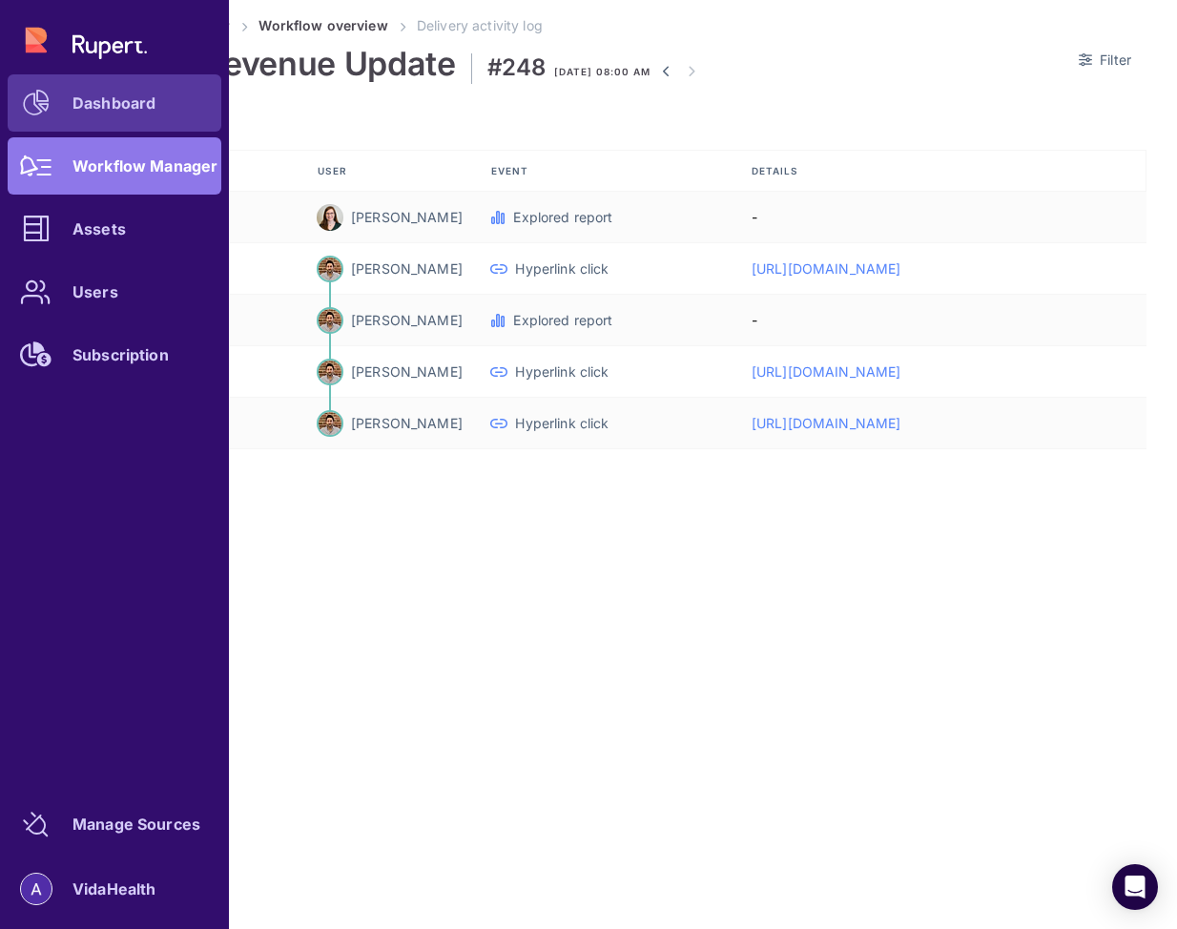
click at [41, 97] on icon at bounding box center [36, 103] width 27 height 27
